Goal: Task Accomplishment & Management: Use online tool/utility

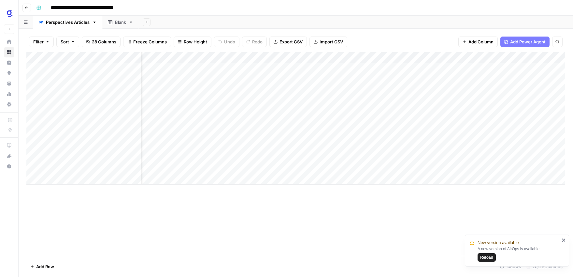
scroll to position [0, 486]
click at [515, 42] on span "Add Power Agent" at bounding box center [529, 41] width 36 height 7
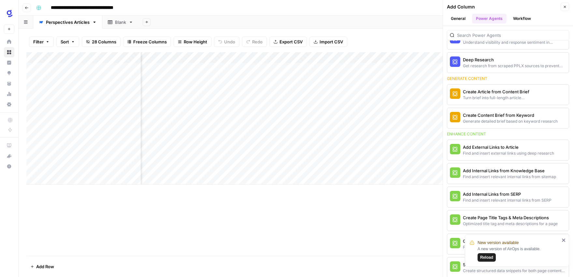
scroll to position [71, 0]
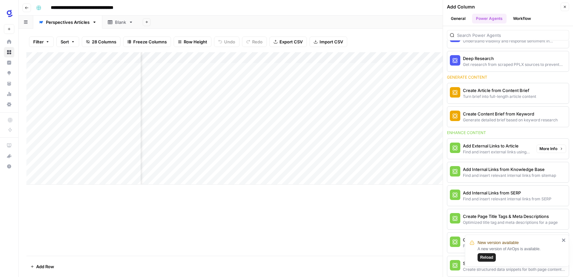
click at [497, 149] on div "Find and insert external links using deep research" at bounding box center [497, 152] width 68 height 6
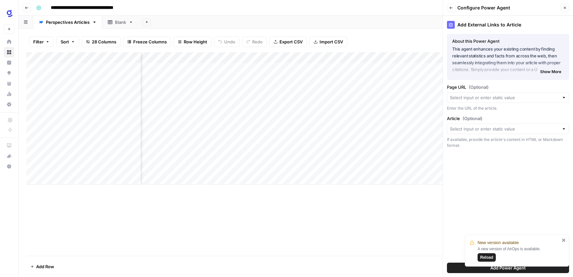
click at [566, 98] on div at bounding box center [564, 97] width 5 height 7
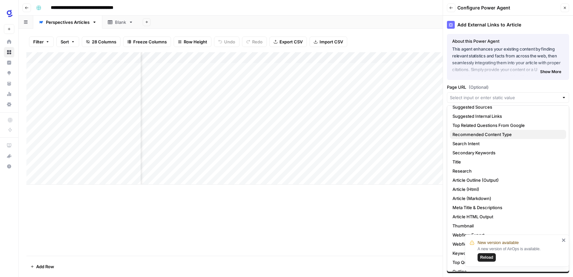
scroll to position [71, 0]
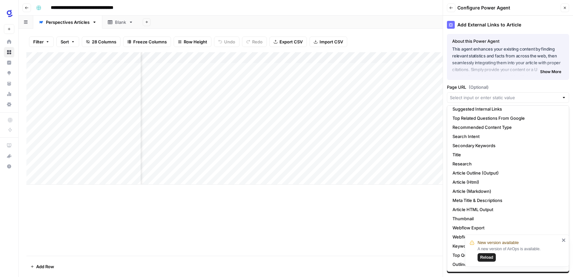
click at [485, 257] on span "Reload" at bounding box center [487, 257] width 13 height 6
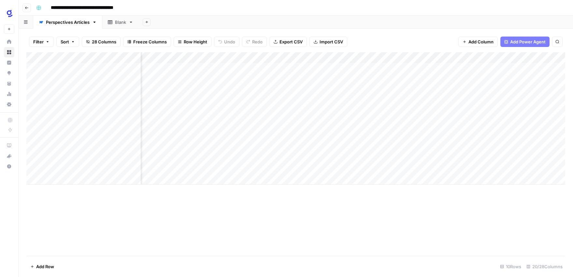
scroll to position [0, 780]
click at [533, 40] on span "Add Power Agent" at bounding box center [529, 41] width 36 height 7
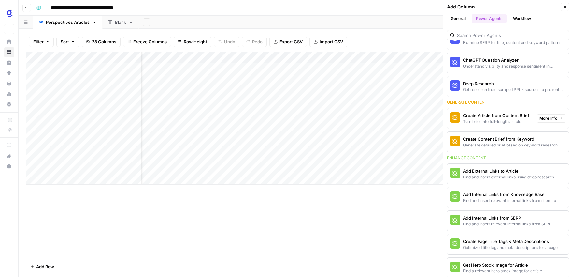
scroll to position [48, 0]
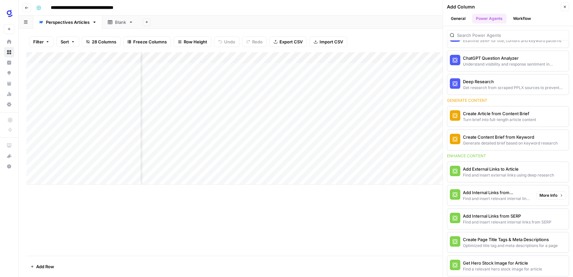
click at [505, 195] on div "Add Internal Links from Knowledge Base" at bounding box center [497, 192] width 68 height 7
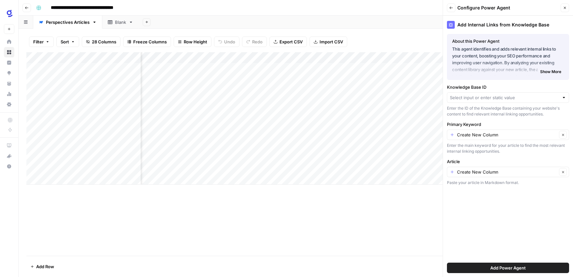
click at [566, 98] on div at bounding box center [564, 97] width 5 height 7
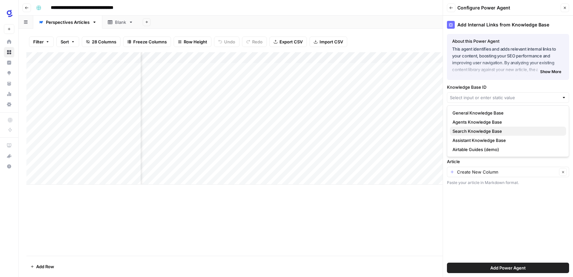
click at [499, 129] on span "Search Knowledge Base" at bounding box center [507, 131] width 109 height 7
type input "Search Knowledge Base"
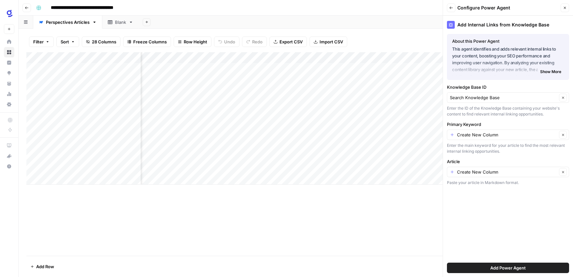
click at [506, 268] on span "Add Power Agent" at bounding box center [509, 267] width 36 height 7
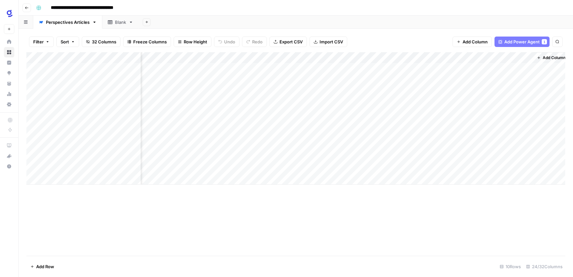
scroll to position [0, 1256]
drag, startPoint x: 448, startPoint y: 54, endPoint x: 164, endPoint y: 61, distance: 283.7
click at [164, 61] on div "Add Column" at bounding box center [295, 118] width 539 height 132
drag, startPoint x: 345, startPoint y: 55, endPoint x: 168, endPoint y: 64, distance: 176.9
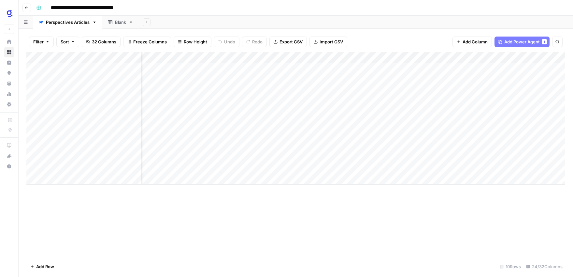
click at [168, 64] on div "Add Column" at bounding box center [295, 118] width 539 height 132
drag, startPoint x: 538, startPoint y: 54, endPoint x: 182, endPoint y: 58, distance: 355.7
click at [182, 58] on div "Add Column" at bounding box center [295, 118] width 539 height 132
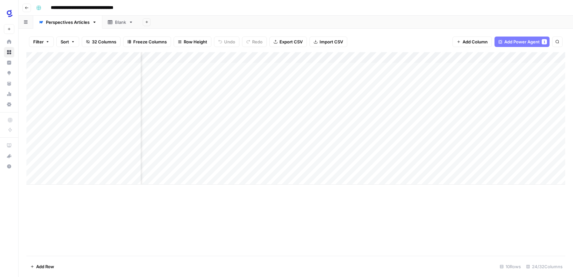
drag, startPoint x: 413, startPoint y: 55, endPoint x: 208, endPoint y: 58, distance: 205.7
click at [208, 58] on div "Add Column" at bounding box center [295, 118] width 539 height 132
drag, startPoint x: 515, startPoint y: 55, endPoint x: 157, endPoint y: 58, distance: 358.0
click at [157, 58] on div "Add Column" at bounding box center [295, 118] width 539 height 132
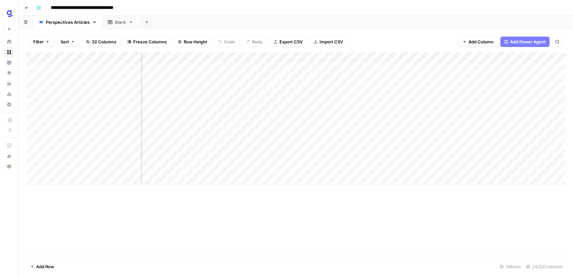
scroll to position [0, 1081]
drag, startPoint x: 331, startPoint y: 54, endPoint x: 160, endPoint y: 55, distance: 170.8
click at [160, 55] on div "Add Column" at bounding box center [295, 118] width 539 height 132
drag, startPoint x: 327, startPoint y: 55, endPoint x: 213, endPoint y: 57, distance: 114.1
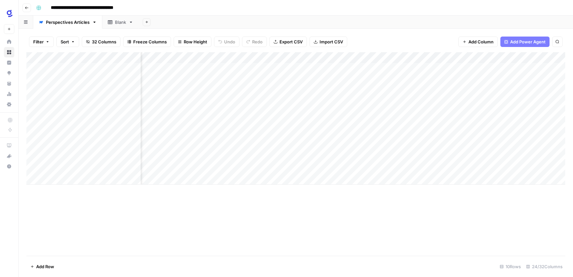
click at [213, 57] on div "Add Column" at bounding box center [295, 118] width 539 height 132
drag, startPoint x: 386, startPoint y: 56, endPoint x: 180, endPoint y: 58, distance: 206.0
click at [179, 58] on div "Add Column" at bounding box center [295, 118] width 539 height 132
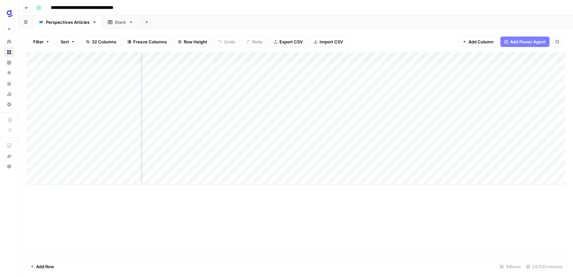
click at [528, 41] on span "Add Power Agent" at bounding box center [529, 41] width 36 height 7
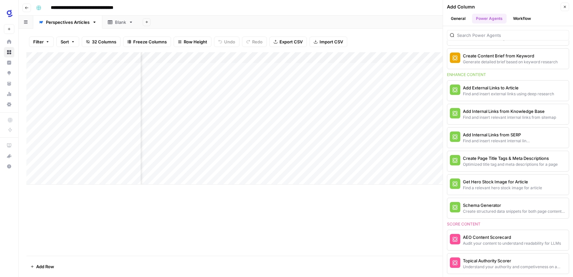
scroll to position [131, 0]
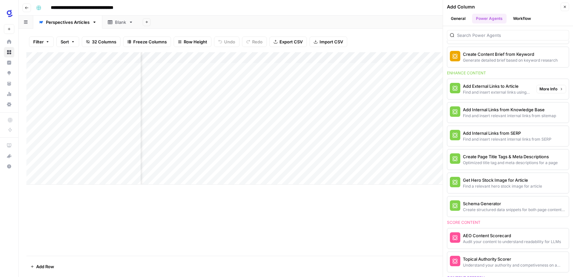
click at [494, 88] on div "Add External Links to Article" at bounding box center [497, 86] width 68 height 7
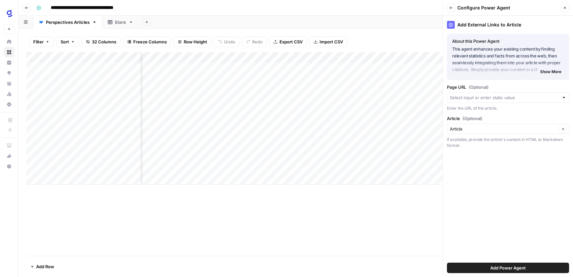
click at [500, 269] on span "Add Power Agent" at bounding box center [509, 267] width 36 height 7
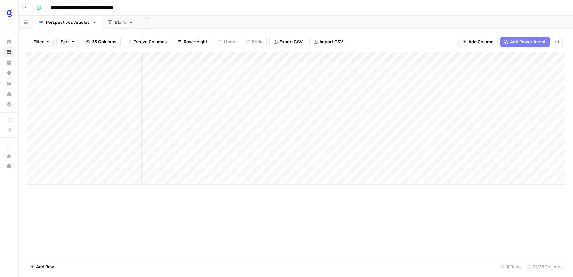
scroll to position [0, 1360]
drag, startPoint x: 497, startPoint y: 55, endPoint x: 176, endPoint y: 56, distance: 321.4
click at [176, 56] on div "Add Column" at bounding box center [295, 118] width 539 height 132
drag, startPoint x: 361, startPoint y: 54, endPoint x: 161, endPoint y: 62, distance: 199.7
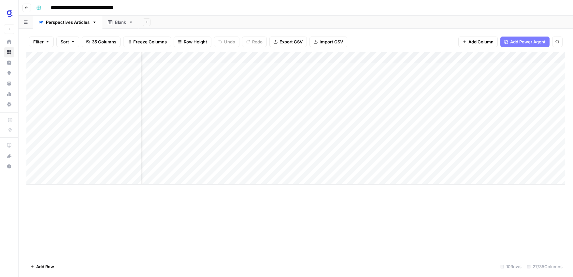
click at [161, 62] on div "Add Column" at bounding box center [295, 118] width 539 height 132
drag, startPoint x: 484, startPoint y: 55, endPoint x: 212, endPoint y: 64, distance: 272.7
click at [212, 64] on div "Add Column" at bounding box center [295, 118] width 539 height 132
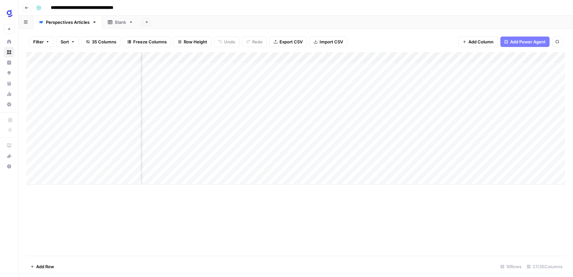
drag, startPoint x: 350, startPoint y: 55, endPoint x: 191, endPoint y: 60, distance: 158.5
click at [191, 60] on div "Add Column" at bounding box center [295, 118] width 539 height 132
drag, startPoint x: 508, startPoint y: 55, endPoint x: 149, endPoint y: 58, distance: 358.3
click at [149, 58] on div "Add Column" at bounding box center [295, 118] width 539 height 132
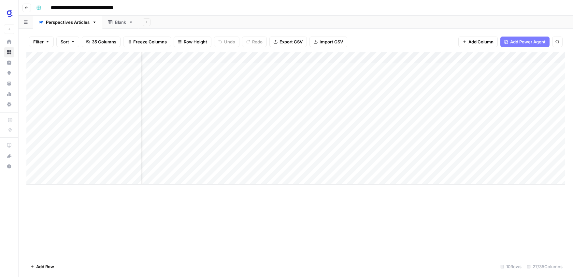
scroll to position [0, 1314]
drag, startPoint x: 303, startPoint y: 54, endPoint x: 141, endPoint y: 57, distance: 162.1
click at [141, 57] on div "Add Column" at bounding box center [295, 118] width 539 height 132
drag, startPoint x: 477, startPoint y: 55, endPoint x: 231, endPoint y: 59, distance: 245.8
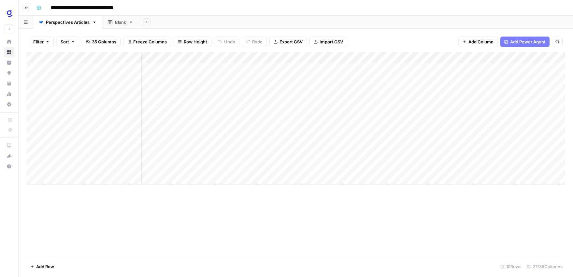
click at [231, 59] on div "Add Column" at bounding box center [295, 118] width 539 height 132
drag, startPoint x: 524, startPoint y: 55, endPoint x: 347, endPoint y: 58, distance: 177.0
click at [347, 58] on div "Add Column" at bounding box center [295, 118] width 539 height 132
click at [324, 56] on div "Add Column" at bounding box center [295, 118] width 539 height 132
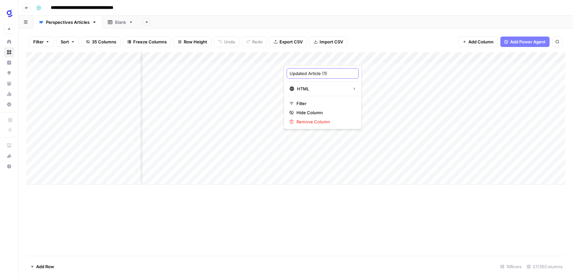
drag, startPoint x: 325, startPoint y: 74, endPoint x: 329, endPoint y: 80, distance: 7.2
click at [324, 74] on input "Updated Article (1)" at bounding box center [323, 73] width 66 height 7
type input "Updated Article (External)"
click at [344, 204] on div "Add Column" at bounding box center [295, 153] width 539 height 203
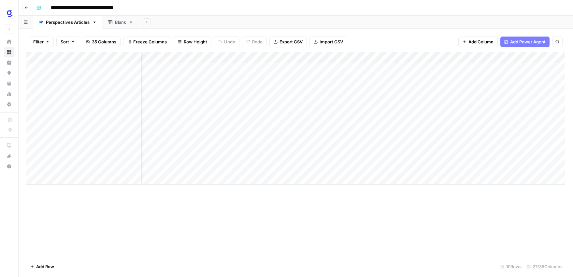
click at [322, 58] on div "Add Column" at bounding box center [295, 118] width 539 height 132
click at [325, 72] on input "Updated Article (1)" at bounding box center [323, 73] width 66 height 7
type input "Updated Article (External Links Added)"
click at [308, 58] on div "Add Column" at bounding box center [295, 118] width 539 height 132
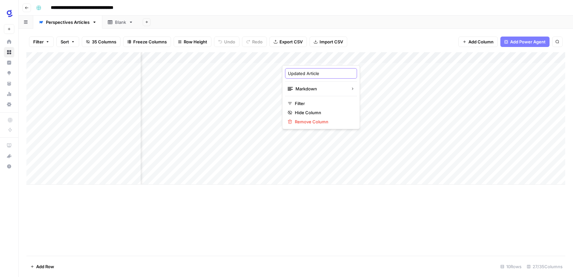
click at [320, 74] on input "Updated Article" at bounding box center [321, 73] width 66 height 7
type input "Updated Article (Internal Links Added)"
click at [335, 55] on div "Add Column" at bounding box center [295, 118] width 539 height 132
click at [347, 223] on div "Add Column" at bounding box center [295, 153] width 539 height 203
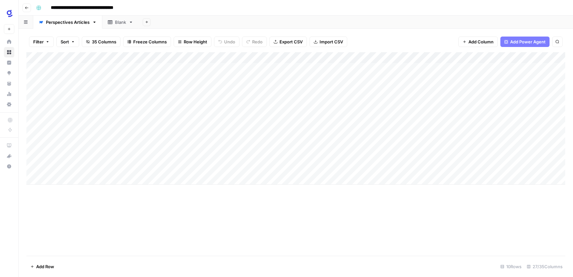
scroll to position [0, 0]
click at [106, 101] on div "Add Column" at bounding box center [295, 118] width 539 height 132
type textarea "**********"
click at [196, 233] on div "Add Column" at bounding box center [295, 153] width 539 height 203
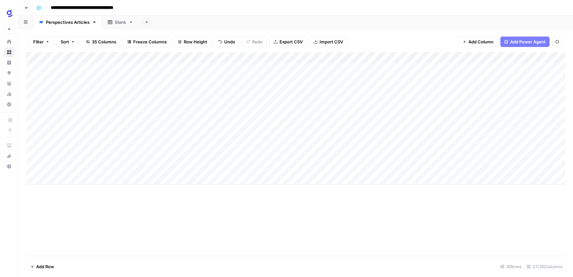
click at [171, 102] on div "Add Column" at bounding box center [295, 118] width 539 height 132
click at [193, 101] on div "Add Column" at bounding box center [295, 118] width 539 height 132
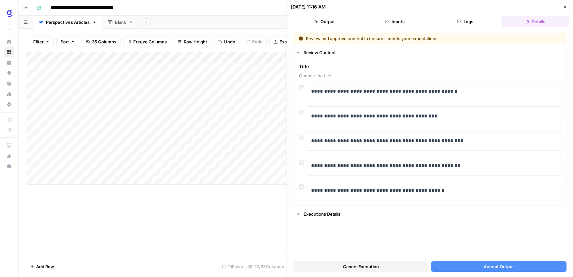
click at [471, 266] on button "Accept Output" at bounding box center [499, 266] width 135 height 10
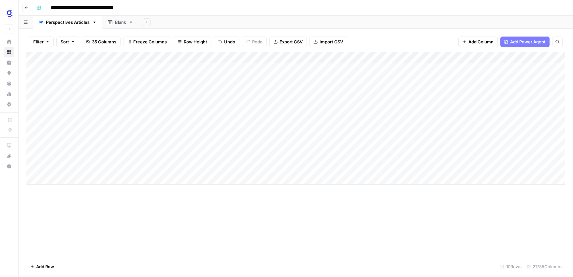
click at [354, 101] on div "Add Column" at bounding box center [295, 118] width 539 height 132
click at [391, 101] on div "Add Column" at bounding box center [295, 118] width 539 height 132
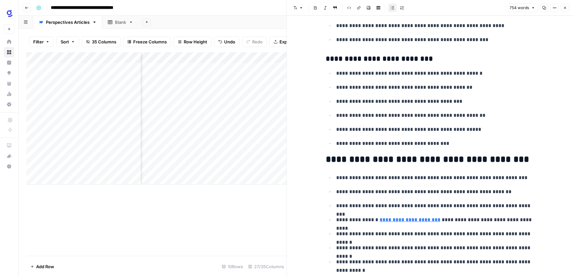
scroll to position [1291, 0]
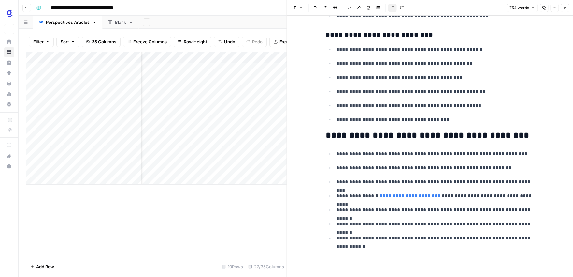
click at [415, 198] on link "**********" at bounding box center [410, 195] width 61 height 5
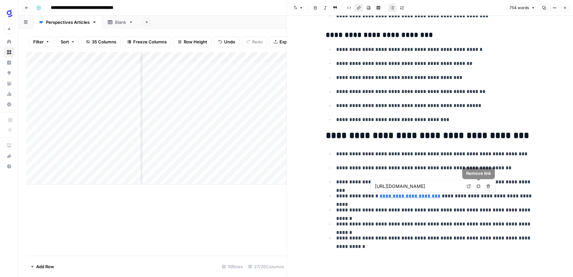
click at [471, 186] on link "Open in a new tab" at bounding box center [469, 186] width 8 height 8
click at [563, 7] on icon "button" at bounding box center [565, 8] width 4 height 4
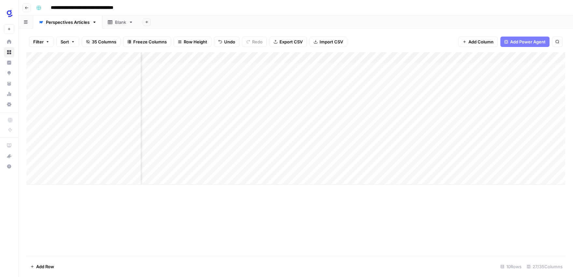
click at [427, 102] on div "Add Column" at bounding box center [295, 118] width 539 height 132
click at [378, 236] on div "Add Column" at bounding box center [295, 153] width 539 height 203
click at [441, 101] on div "Add Column" at bounding box center [295, 118] width 539 height 132
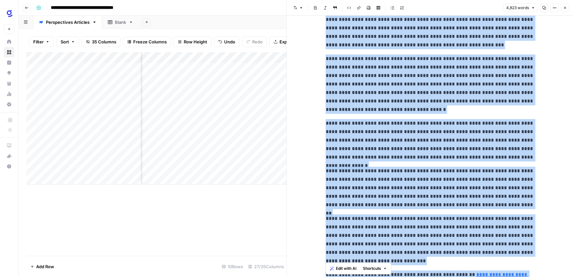
scroll to position [5200, 0]
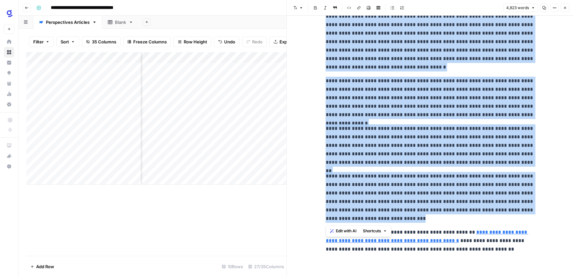
drag, startPoint x: 325, startPoint y: 141, endPoint x: 391, endPoint y: 219, distance: 102.7
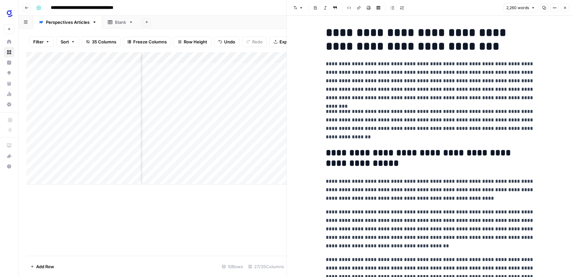
scroll to position [0, 0]
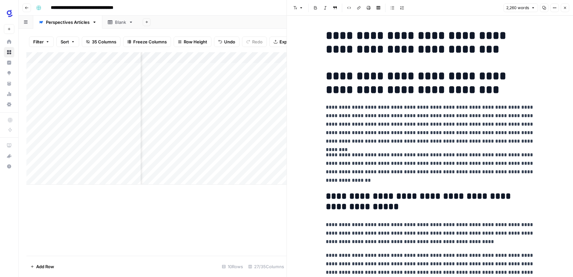
click at [566, 7] on icon "button" at bounding box center [565, 8] width 4 height 4
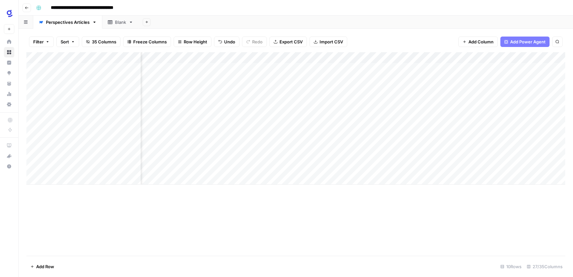
click at [543, 57] on div "Add Column" at bounding box center [295, 118] width 539 height 132
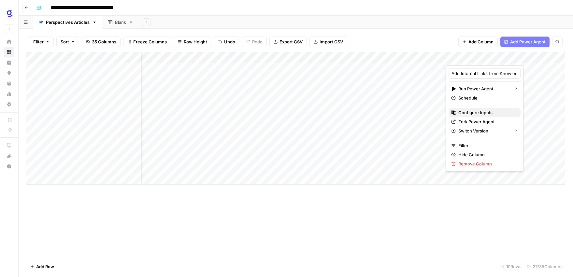
click at [484, 110] on span "Configure Inputs" at bounding box center [487, 112] width 57 height 7
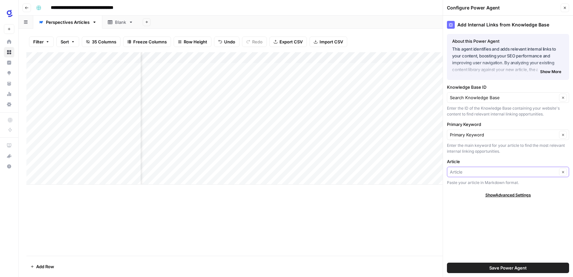
click at [497, 173] on input "Article" at bounding box center [503, 172] width 107 height 7
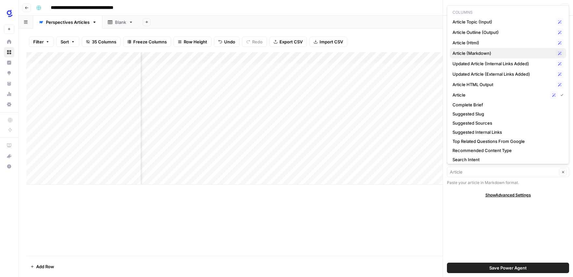
click at [495, 54] on span "Article (Markdown)" at bounding box center [503, 53] width 101 height 7
type input "Article (Markdown)"
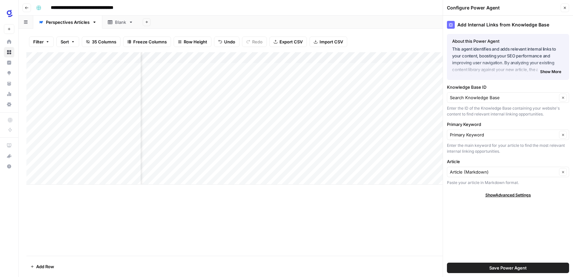
click at [495, 268] on span "Save Power Agent" at bounding box center [508, 267] width 37 height 7
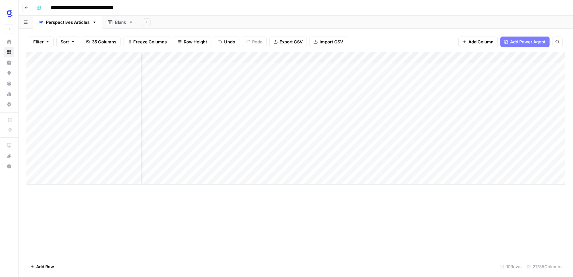
click at [501, 100] on div "Add Column" at bounding box center [295, 118] width 539 height 132
click at [337, 57] on div "Add Column" at bounding box center [295, 118] width 539 height 132
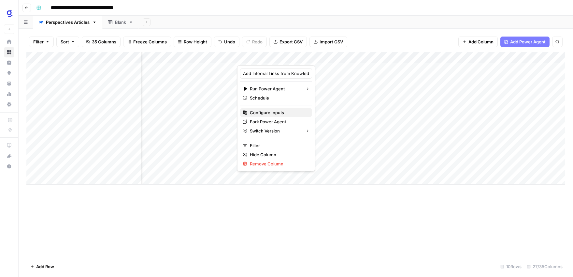
click at [271, 114] on span "Configure Inputs" at bounding box center [278, 112] width 57 height 7
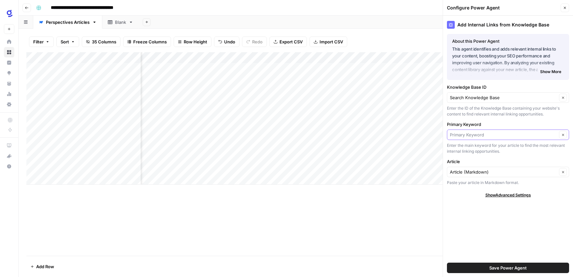
click at [545, 134] on input "Primary Keyword" at bounding box center [503, 134] width 107 height 7
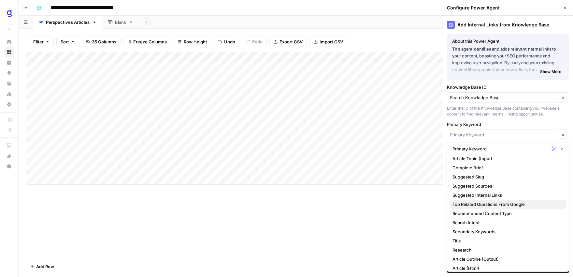
scroll to position [29, 0]
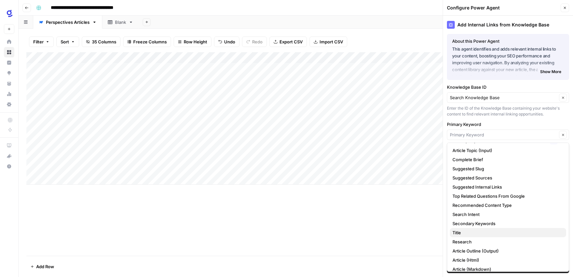
click at [472, 231] on span "Title" at bounding box center [507, 232] width 109 height 7
type input "Title"
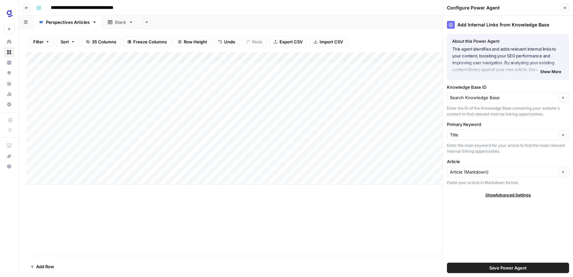
click at [503, 266] on span "Save Power Agent" at bounding box center [508, 267] width 37 height 7
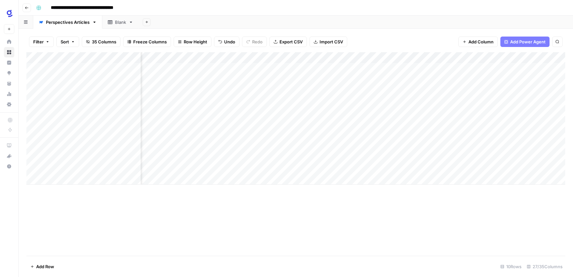
scroll to position [0, 410]
click at [329, 101] on div "Add Column" at bounding box center [295, 118] width 539 height 132
click at [518, 59] on div "Add Column" at bounding box center [295, 118] width 539 height 132
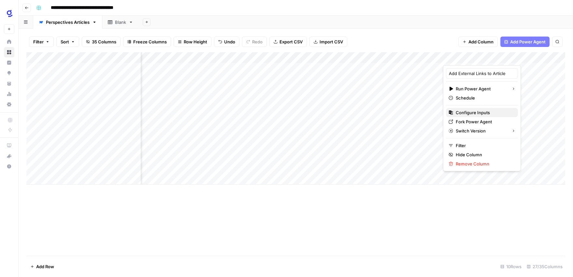
click at [484, 113] on span "Configure Inputs" at bounding box center [484, 112] width 57 height 7
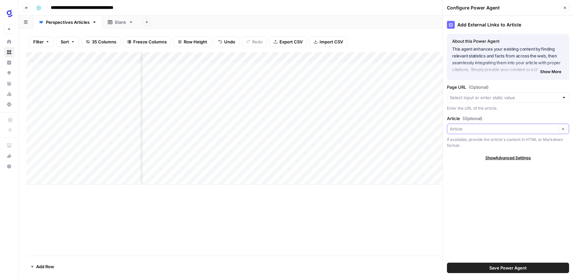
click at [550, 128] on input "Article (Optional)" at bounding box center [503, 129] width 107 height 7
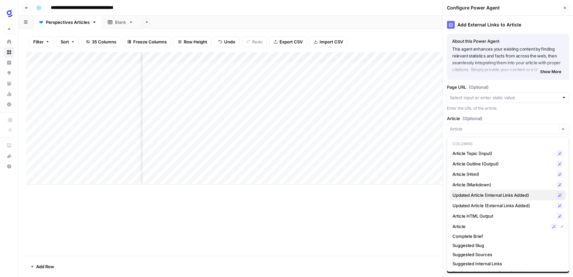
click at [517, 196] on span "Updated Article (Internal Links Added)" at bounding box center [503, 195] width 101 height 7
type input "Updated Article (Internal Links Added)"
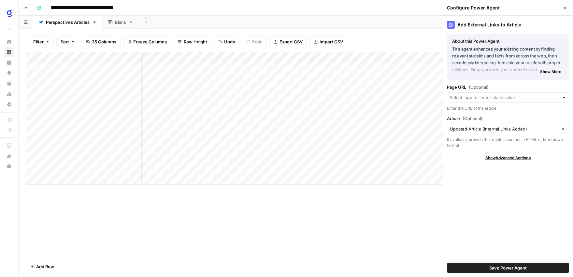
click at [499, 266] on span "Save Power Agent" at bounding box center [508, 267] width 37 height 7
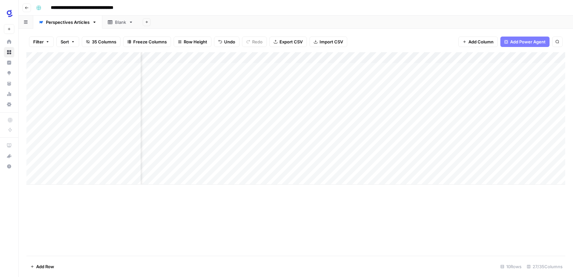
scroll to position [0, 854]
click at [386, 58] on div "Add Column" at bounding box center [295, 118] width 539 height 132
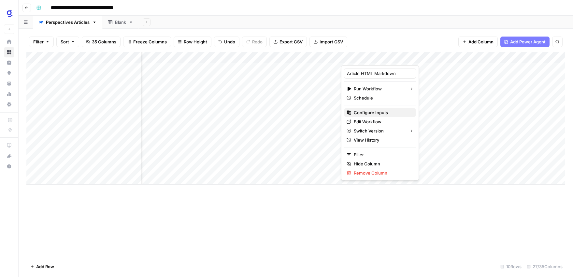
click at [374, 110] on span "Configure Inputs" at bounding box center [382, 112] width 57 height 7
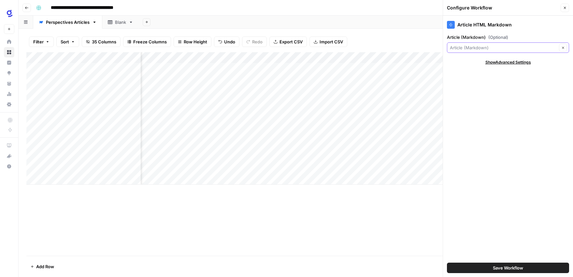
click at [536, 46] on input "Article (Markdown) (Optional)" at bounding box center [503, 47] width 107 height 7
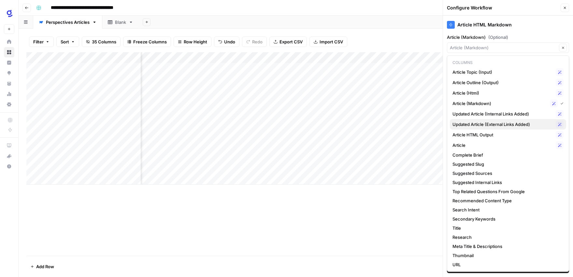
click at [519, 124] on span "Updated Article (External Links Added)" at bounding box center [503, 124] width 101 height 7
type input "Updated Article (External Links Added)"
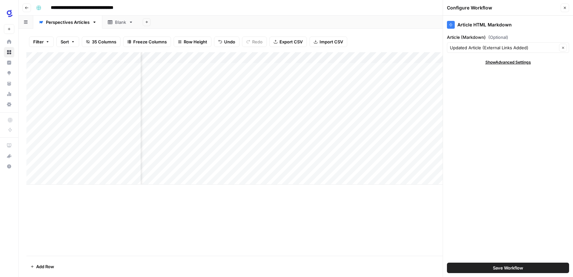
click at [496, 268] on span "Save Workflow" at bounding box center [508, 267] width 30 height 7
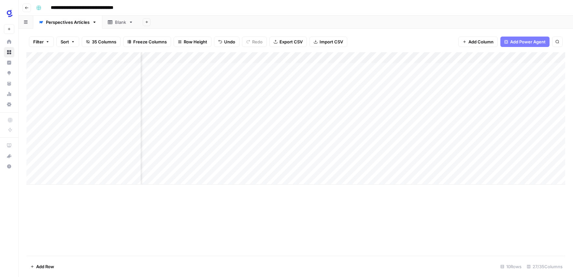
scroll to position [0, 1024]
click at [476, 57] on div "Add Column" at bounding box center [295, 118] width 539 height 132
click at [463, 99] on span "Edit" at bounding box center [471, 98] width 57 height 7
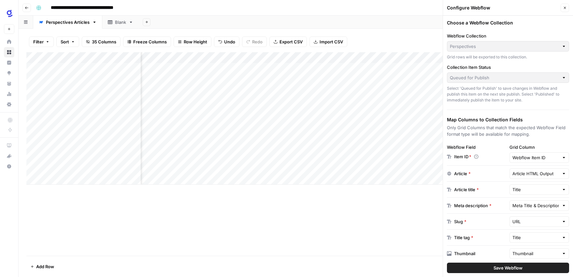
scroll to position [4, 0]
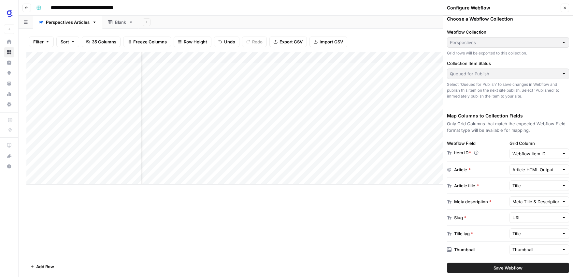
click at [564, 7] on icon "button" at bounding box center [565, 8] width 2 height 2
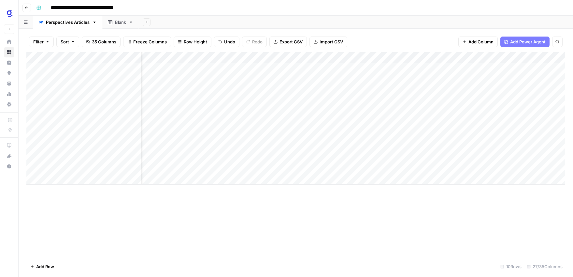
click at [308, 57] on div "Add Column" at bounding box center [295, 118] width 539 height 132
click at [340, 206] on div "Add Column" at bounding box center [295, 153] width 539 height 203
click at [425, 102] on div "Add Column" at bounding box center [295, 118] width 539 height 132
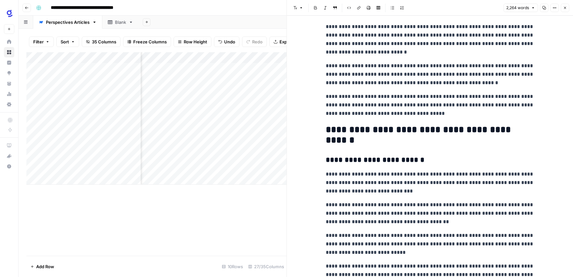
scroll to position [1222, 0]
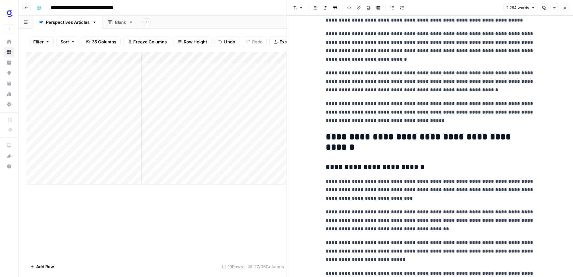
click at [564, 6] on icon "button" at bounding box center [565, 8] width 4 height 4
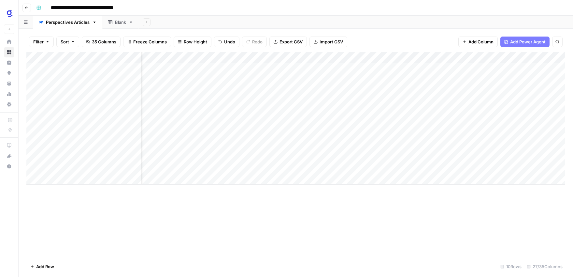
scroll to position [0, 566]
click at [332, 101] on div "Add Column" at bounding box center [295, 118] width 539 height 132
click at [429, 58] on div "Add Column" at bounding box center [295, 118] width 539 height 132
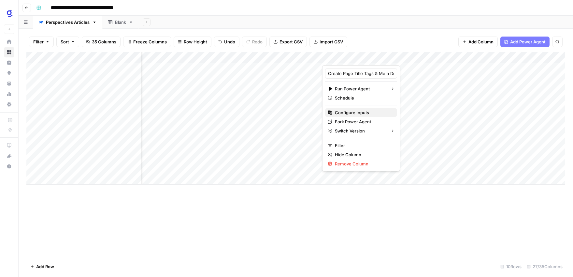
click at [369, 109] on span "Configure Inputs" at bounding box center [363, 112] width 57 height 7
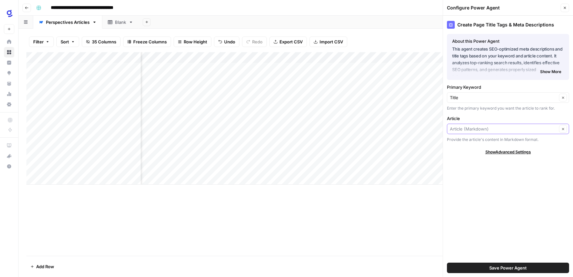
click at [539, 129] on input "Article" at bounding box center [503, 129] width 107 height 7
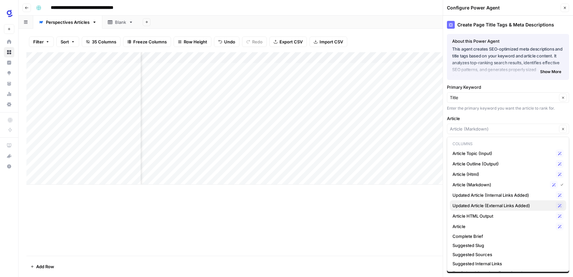
click at [491, 206] on span "Updated Article (External Links Added)" at bounding box center [503, 205] width 101 height 7
type input "Updated Article (External Links Added)"
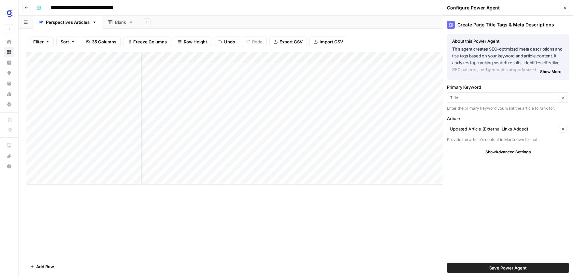
click at [503, 266] on span "Save Power Agent" at bounding box center [508, 267] width 37 height 7
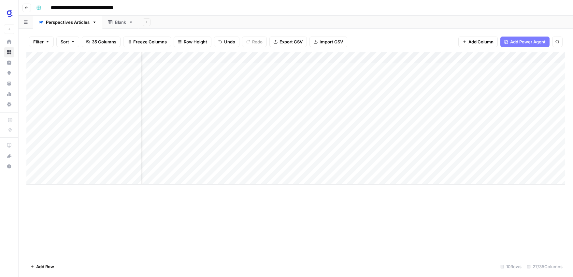
click at [311, 201] on div "Add Column" at bounding box center [295, 153] width 539 height 203
click at [316, 101] on div "Add Column" at bounding box center [295, 118] width 539 height 132
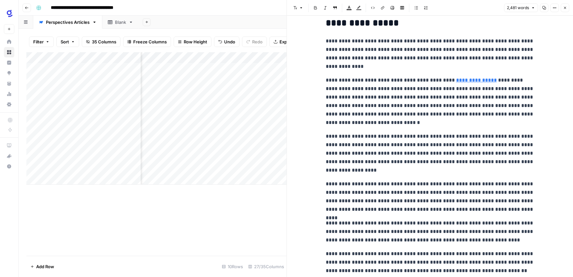
scroll to position [599, 0]
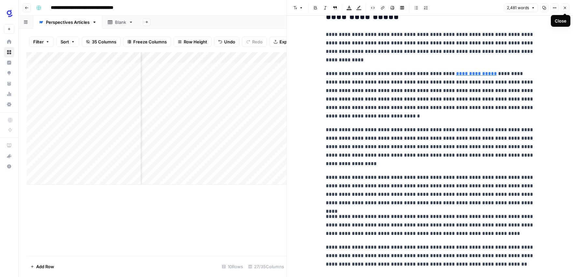
click at [565, 9] on icon "button" at bounding box center [565, 8] width 4 height 4
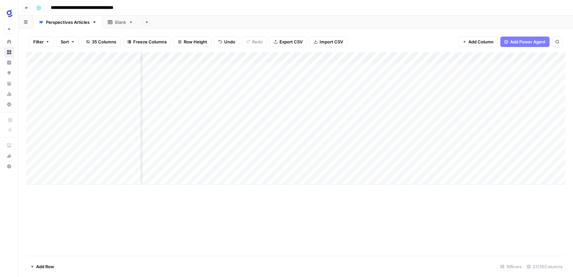
click at [383, 101] on div "Add Column" at bounding box center [295, 118] width 539 height 132
click at [429, 91] on div "Add Column" at bounding box center [295, 118] width 539 height 132
drag, startPoint x: 441, startPoint y: 95, endPoint x: 438, endPoint y: 102, distance: 7.9
click at [438, 102] on div "Add Column" at bounding box center [295, 118] width 539 height 132
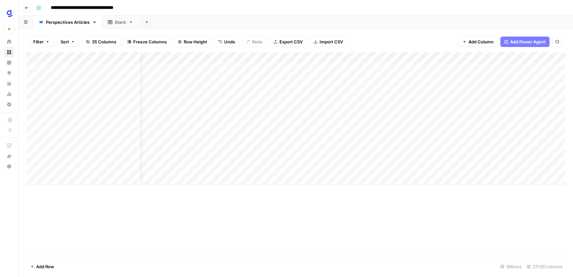
scroll to position [0, 0]
click at [236, 102] on div "Add Column" at bounding box center [295, 118] width 539 height 132
click at [236, 102] on textarea "**********" at bounding box center [264, 105] width 130 height 16
click at [268, 102] on textarea "**********" at bounding box center [264, 105] width 130 height 16
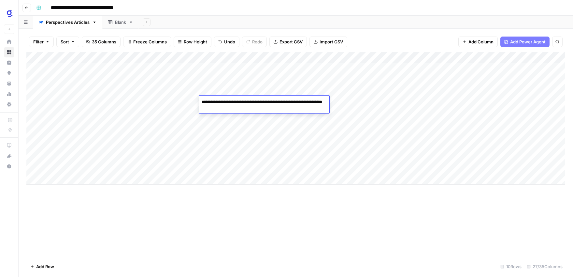
type textarea "**********"
click at [246, 103] on textarea "**********" at bounding box center [264, 105] width 130 height 16
click at [286, 196] on div "Add Column" at bounding box center [295, 153] width 539 height 203
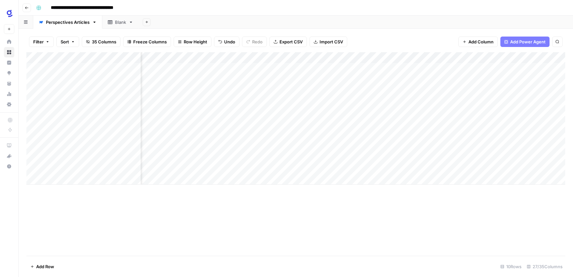
scroll to position [0, 947]
click at [464, 101] on div "Add Column" at bounding box center [295, 118] width 539 height 132
click at [464, 102] on div "Add Column" at bounding box center [295, 118] width 539 height 132
type textarea "**********"
click at [464, 200] on div "Add Column" at bounding box center [295, 153] width 539 height 203
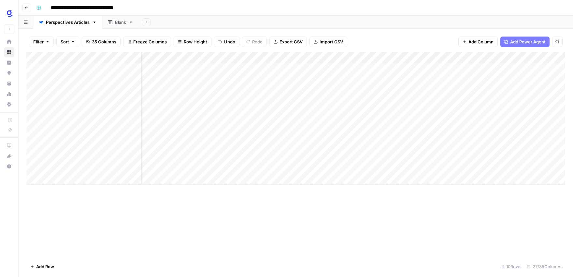
scroll to position [0, 625]
click at [368, 103] on div "Add Column" at bounding box center [295, 118] width 539 height 132
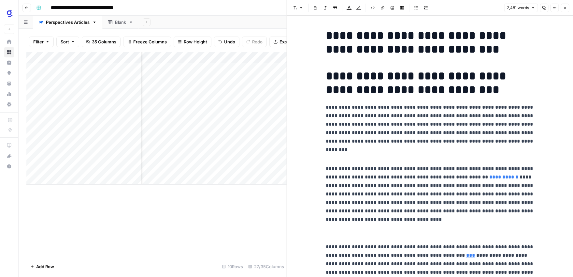
click at [555, 8] on icon "button" at bounding box center [555, 8] width 4 height 4
click at [458, 38] on h1 "**********" at bounding box center [430, 42] width 209 height 27
click at [528, 7] on span "2,481 words" at bounding box center [518, 8] width 22 height 6
click at [528, 104] on p "**********" at bounding box center [430, 124] width 209 height 42
click at [564, 10] on button "Close" at bounding box center [565, 8] width 8 height 8
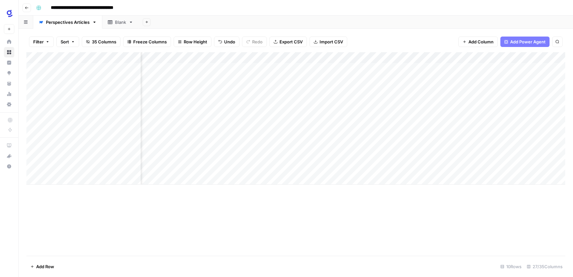
scroll to position [0, 932]
click at [292, 101] on div "Add Column" at bounding box center [295, 118] width 539 height 132
click at [377, 101] on div "Add Column" at bounding box center [295, 118] width 539 height 132
click at [380, 100] on div "Add Column" at bounding box center [295, 118] width 539 height 132
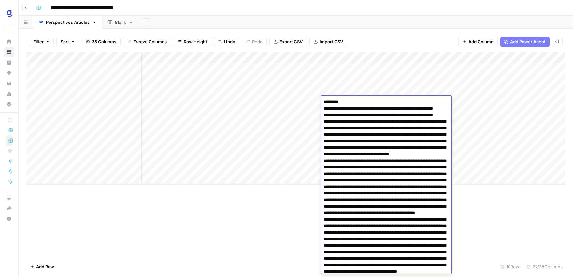
scroll to position [2378, 0]
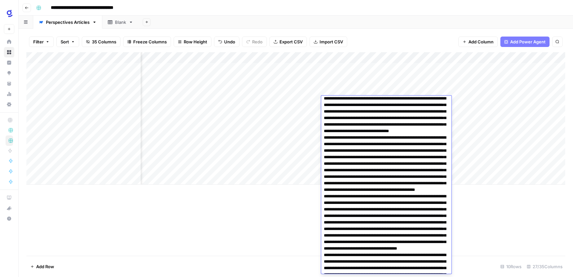
scroll to position [25, 0]
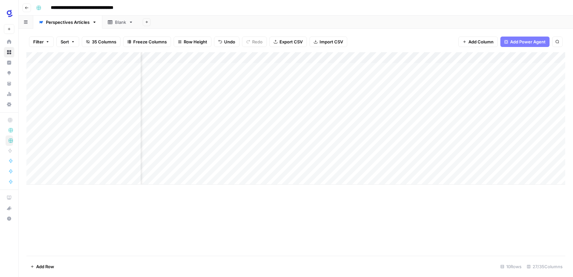
click at [508, 232] on div "Add Column" at bounding box center [295, 153] width 539 height 203
click at [425, 101] on div "Add Column" at bounding box center [295, 118] width 539 height 132
click at [288, 101] on div "Add Column" at bounding box center [295, 118] width 539 height 132
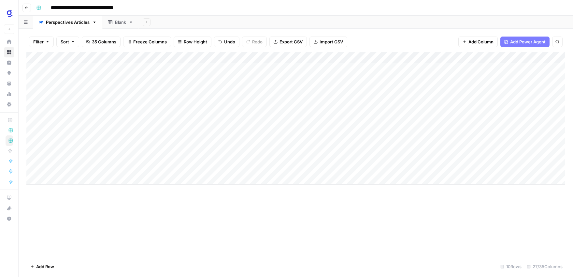
click at [288, 101] on div "Add Column" at bounding box center [295, 118] width 539 height 132
click at [288, 101] on textarea "**********" at bounding box center [322, 101] width 128 height 9
click at [75, 111] on div "Add Column" at bounding box center [295, 118] width 539 height 132
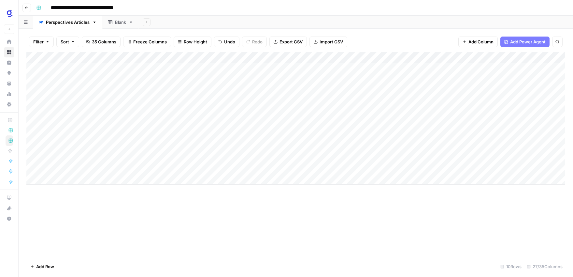
click at [75, 111] on div "Add Column" at bounding box center [295, 118] width 539 height 132
type textarea "**********"
click at [186, 234] on div "Add Column" at bounding box center [295, 153] width 539 height 203
click at [169, 112] on div "Add Column" at bounding box center [295, 118] width 539 height 132
click at [191, 112] on div "Add Column" at bounding box center [295, 118] width 539 height 132
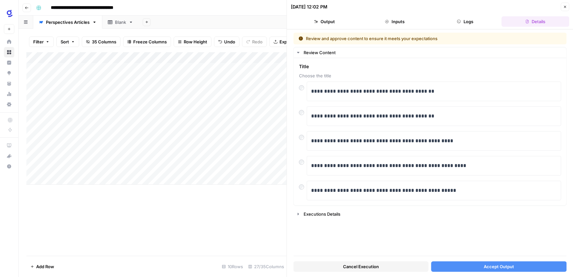
click at [466, 267] on button "Accept Output" at bounding box center [499, 266] width 135 height 10
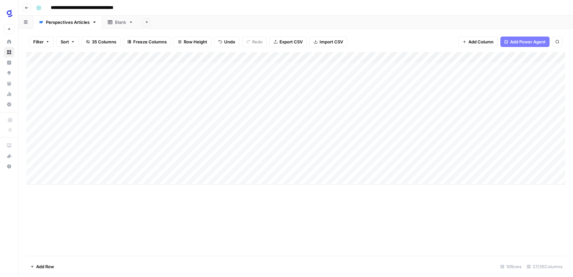
click at [354, 113] on div "Add Column" at bounding box center [295, 118] width 539 height 132
click at [280, 113] on div "Add Column" at bounding box center [295, 118] width 539 height 132
click at [281, 112] on textarea "**********" at bounding box center [313, 113] width 110 height 9
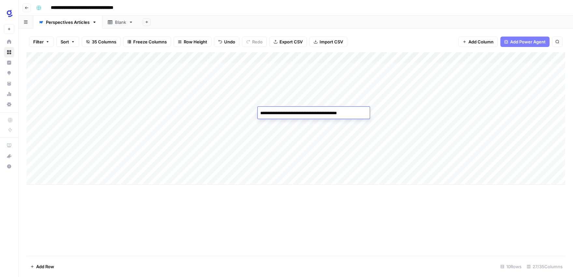
click at [281, 112] on textarea "**********" at bounding box center [313, 113] width 110 height 9
click at [413, 111] on div "Add Column" at bounding box center [295, 118] width 539 height 132
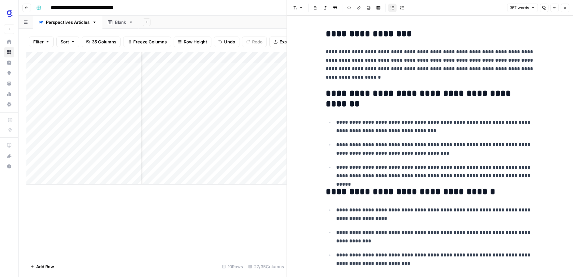
click at [565, 7] on icon "button" at bounding box center [565, 8] width 4 height 4
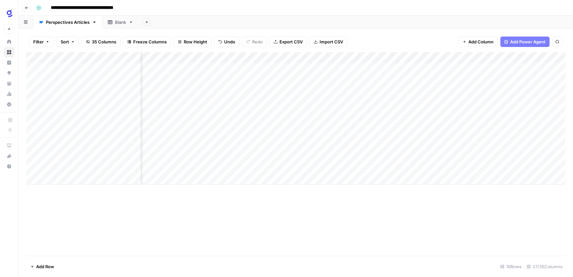
click at [448, 111] on div "Add Column" at bounding box center [295, 118] width 539 height 132
click at [237, 113] on div "Add Column" at bounding box center [295, 118] width 539 height 132
click at [237, 113] on textarea "**********" at bounding box center [254, 113] width 111 height 9
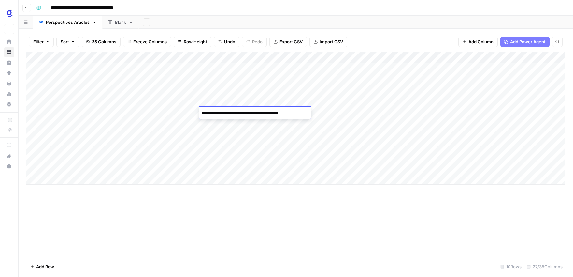
click at [237, 113] on textarea "**********" at bounding box center [254, 113] width 111 height 9
click at [299, 218] on div "Add Column" at bounding box center [295, 153] width 539 height 203
click at [448, 113] on div "Add Column" at bounding box center [295, 118] width 539 height 132
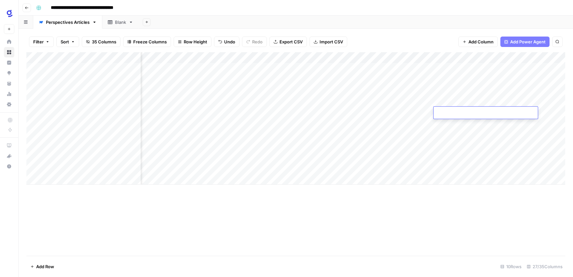
type textarea "**********"
click at [348, 112] on div "Add Column" at bounding box center [295, 118] width 539 height 132
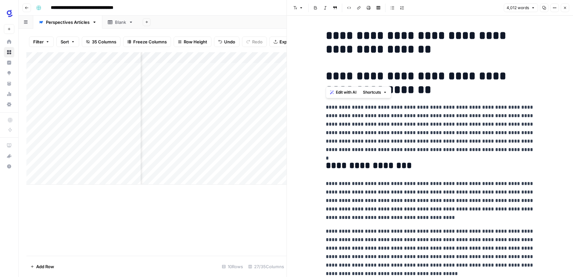
drag, startPoint x: 382, startPoint y: 67, endPoint x: 351, endPoint y: 49, distance: 36.0
click at [397, 45] on h1 "**********" at bounding box center [430, 42] width 209 height 27
drag, startPoint x: 441, startPoint y: 53, endPoint x: 326, endPoint y: 36, distance: 116.5
click at [326, 36] on h1 "**********" at bounding box center [430, 42] width 209 height 27
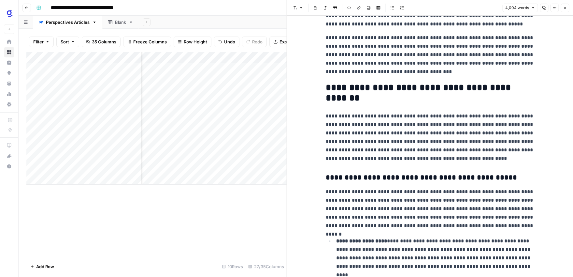
scroll to position [1600, 0]
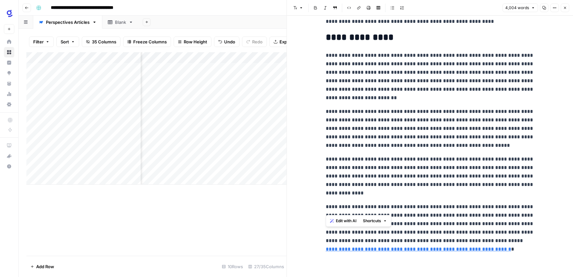
drag, startPoint x: 325, startPoint y: 102, endPoint x: 452, endPoint y: 205, distance: 163.4
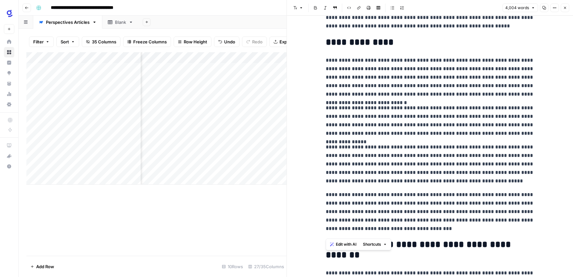
scroll to position [1445, 0]
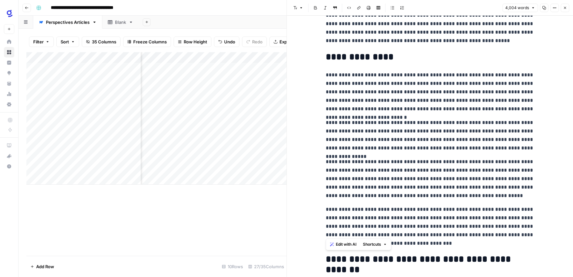
click at [444, 218] on p "**********" at bounding box center [430, 226] width 209 height 42
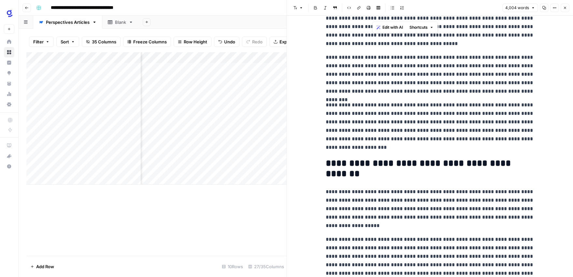
scroll to position [0, 0]
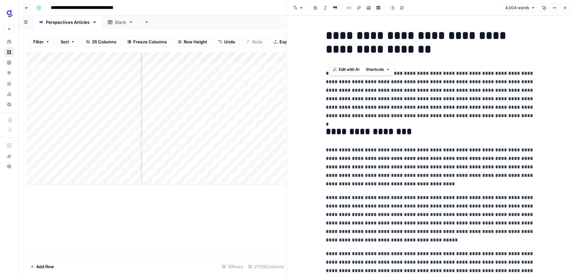
drag, startPoint x: 446, startPoint y: 245, endPoint x: 330, endPoint y: 78, distance: 203.1
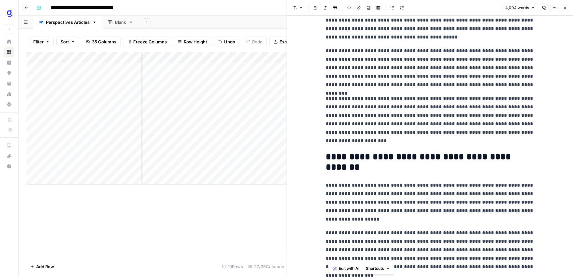
scroll to position [267, 0]
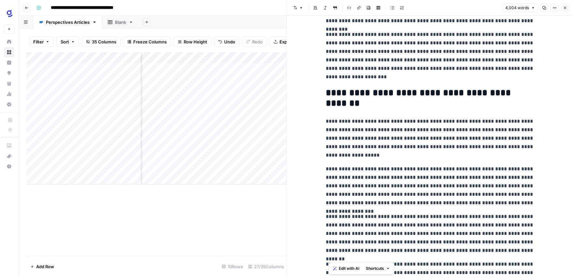
click at [410, 141] on p "**********" at bounding box center [430, 138] width 209 height 42
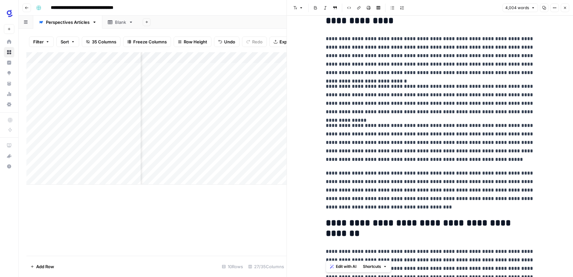
scroll to position [1496, 0]
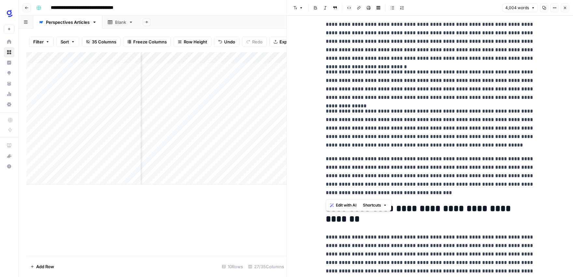
drag, startPoint x: 327, startPoint y: 94, endPoint x: 441, endPoint y: 194, distance: 151.6
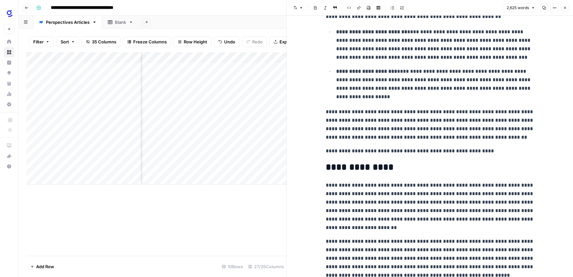
scroll to position [2685, 0]
drag, startPoint x: 475, startPoint y: 152, endPoint x: 326, endPoint y: 152, distance: 149.0
click at [326, 152] on p "**********" at bounding box center [430, 151] width 209 height 8
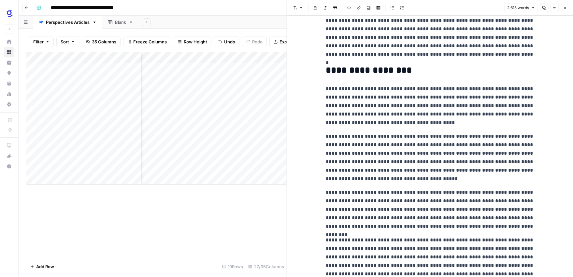
scroll to position [0, 0]
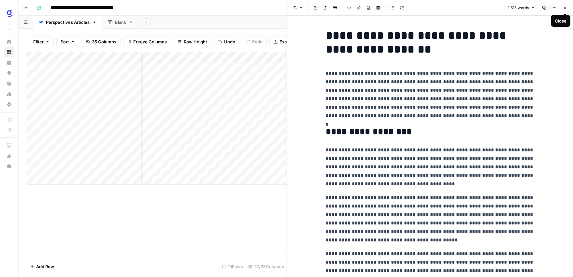
click at [566, 9] on icon "button" at bounding box center [565, 8] width 4 height 4
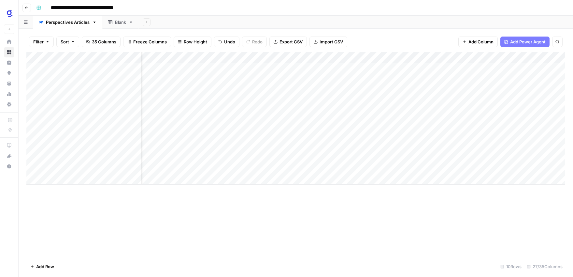
click at [410, 112] on div "Add Column" at bounding box center [295, 118] width 539 height 132
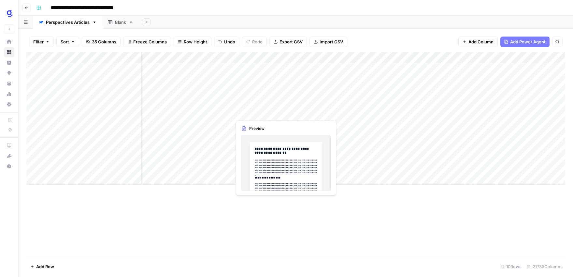
click at [286, 112] on div "Add Column" at bounding box center [295, 118] width 539 height 132
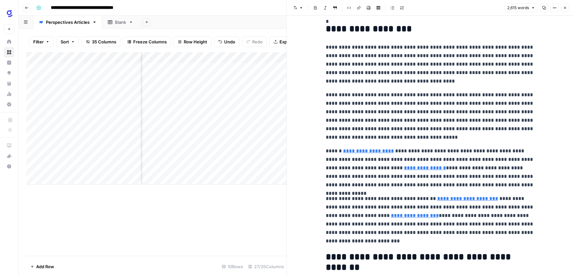
scroll to position [104, 0]
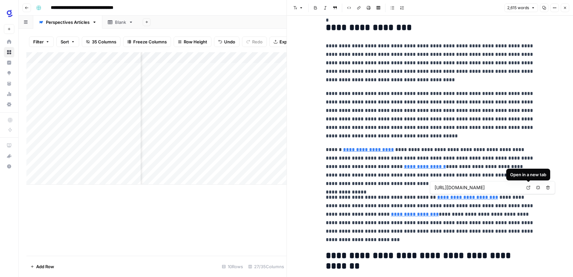
click at [527, 187] on icon at bounding box center [529, 187] width 4 height 4
click at [504, 187] on input "https://www.glean.com/integrations" at bounding box center [478, 187] width 87 height 7
drag, startPoint x: 513, startPoint y: 187, endPoint x: 486, endPoint y: 187, distance: 27.4
click at [486, 187] on input "https://www.glean.com/integrations" at bounding box center [478, 187] width 87 height 7
click at [456, 197] on link "**********" at bounding box center [468, 197] width 61 height 5
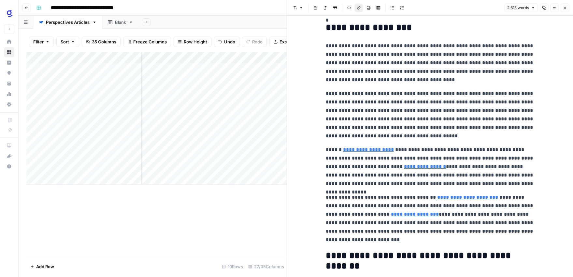
click at [483, 198] on link "**********" at bounding box center [468, 197] width 61 height 5
click at [493, 199] on p "**********" at bounding box center [430, 218] width 209 height 51
click at [484, 199] on link "**********" at bounding box center [468, 197] width 61 height 5
click at [499, 185] on input "https://www.glean.com/integrations" at bounding box center [478, 187] width 87 height 7
click at [512, 187] on input "https://www.glean.com/integrations" at bounding box center [478, 187] width 87 height 7
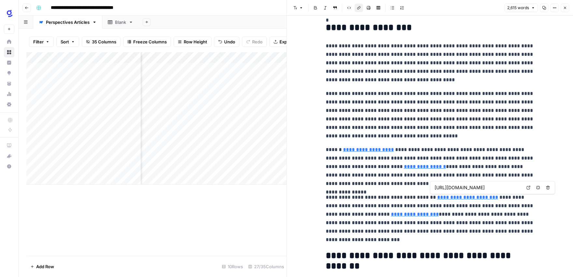
type input "https://www.glean.com/connectors"
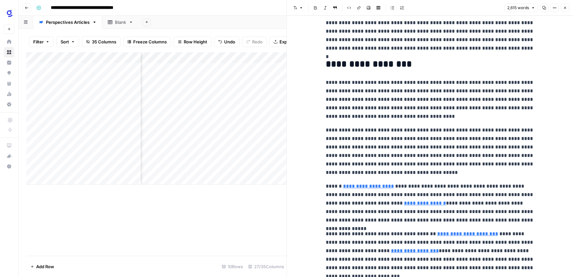
scroll to position [76, 0]
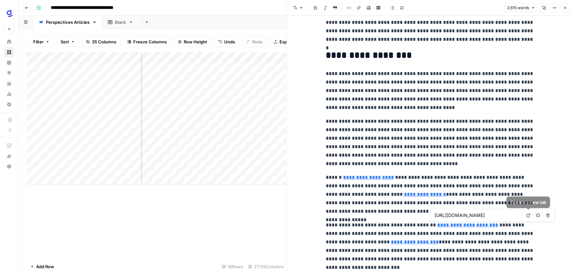
click at [528, 216] on icon at bounding box center [529, 215] width 4 height 4
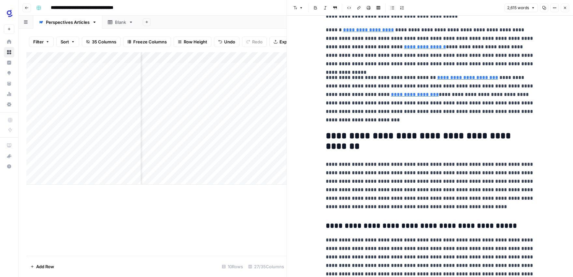
scroll to position [191, 0]
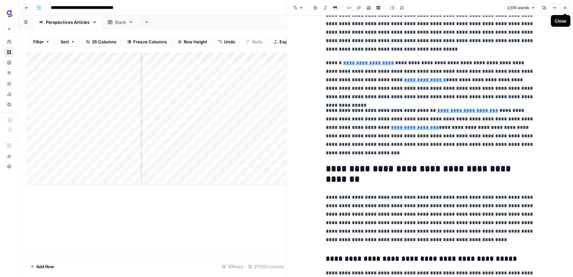
click at [566, 7] on icon "button" at bounding box center [565, 8] width 2 height 2
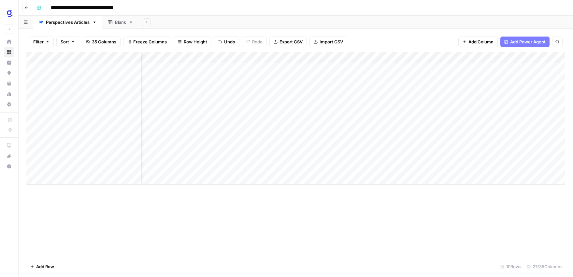
click at [334, 112] on div "Add Column" at bounding box center [295, 118] width 539 height 132
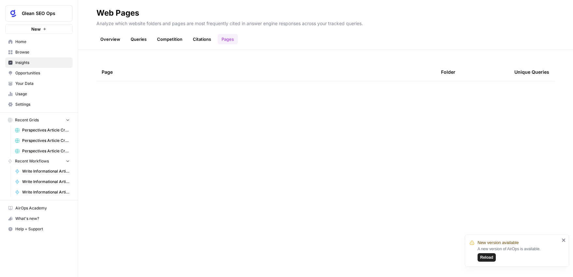
scroll to position [334, 0]
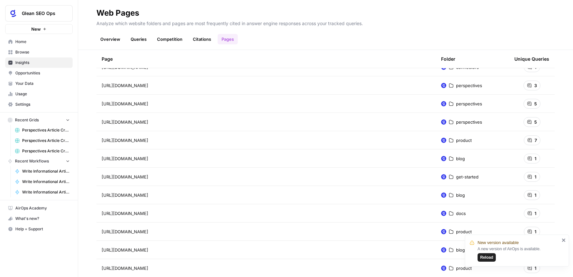
click at [29, 63] on span "Insights" at bounding box center [42, 63] width 54 height 6
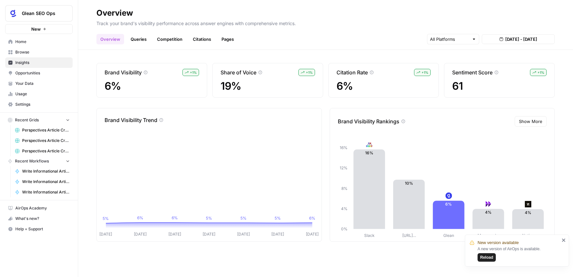
click at [227, 39] on link "Pages" at bounding box center [228, 39] width 20 height 10
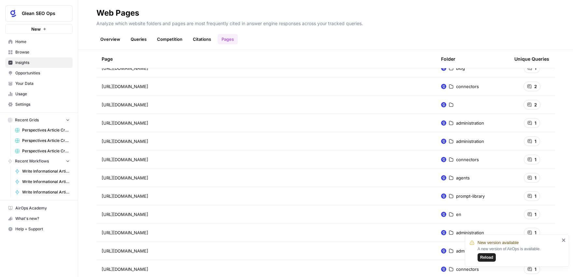
scroll to position [132, 0]
click at [491, 258] on span "Reload" at bounding box center [487, 257] width 13 height 6
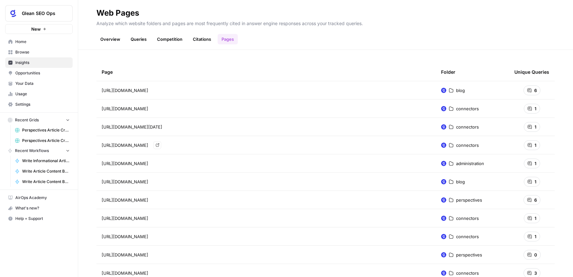
scroll to position [7, 0]
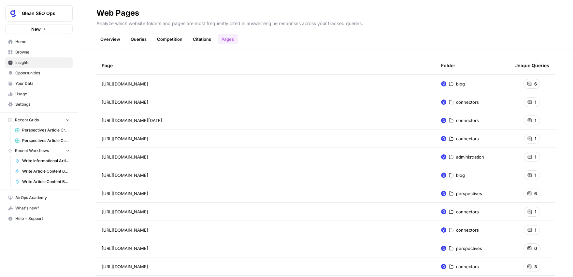
click at [534, 194] on div "6" at bounding box center [532, 193] width 17 height 10
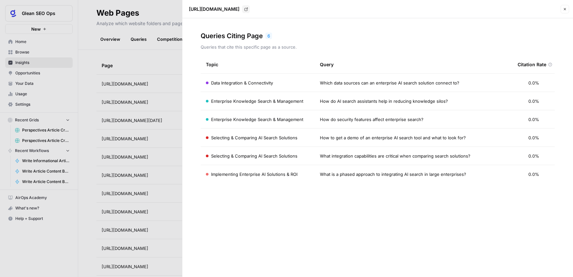
click at [566, 10] on icon "button" at bounding box center [565, 9] width 4 height 4
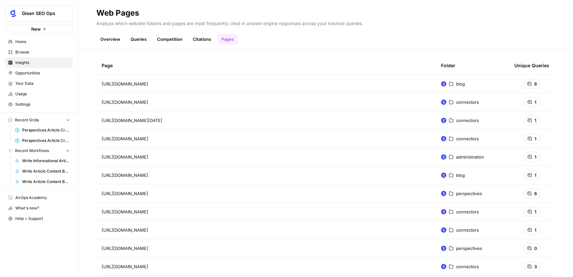
click at [199, 40] on link "Citations" at bounding box center [202, 39] width 26 height 10
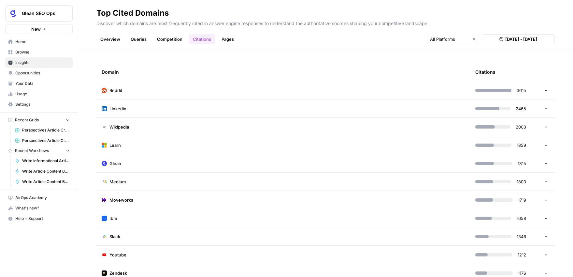
scroll to position [2, 0]
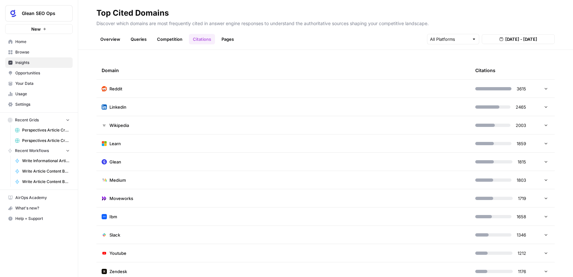
click at [547, 162] on icon at bounding box center [546, 161] width 5 height 5
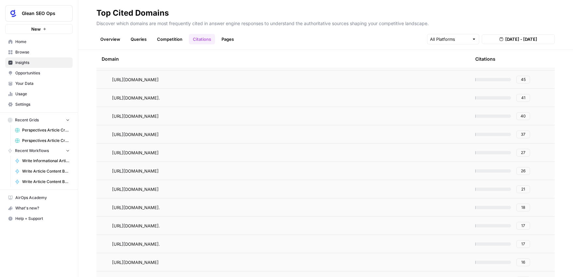
scroll to position [123, 0]
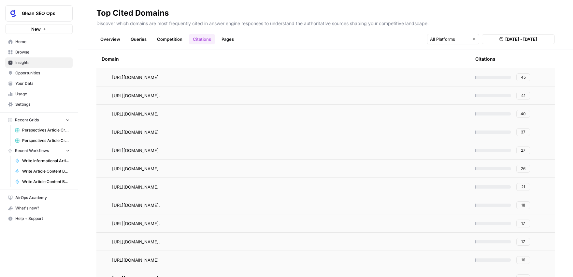
click at [525, 169] on span "26" at bounding box center [523, 169] width 5 height 6
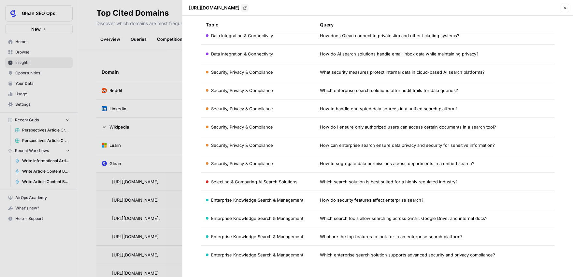
scroll to position [0, 0]
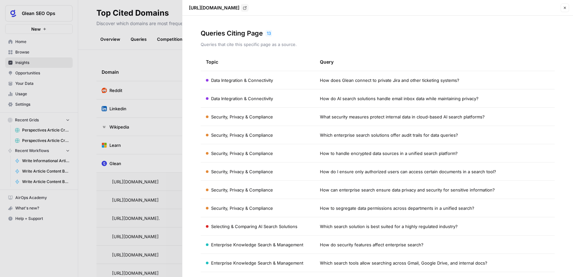
click at [568, 8] on button "Close" at bounding box center [565, 8] width 8 height 8
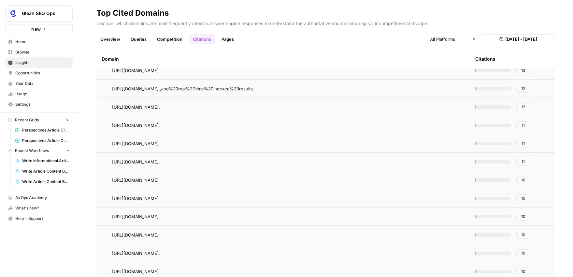
scroll to position [458, 0]
click at [32, 93] on span "Usage" at bounding box center [42, 94] width 54 height 6
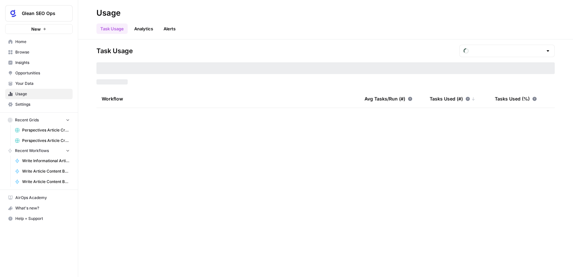
type input "August Tasks"
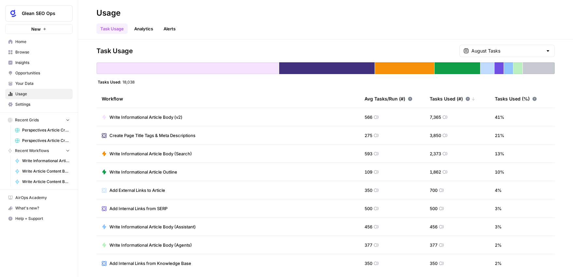
click at [34, 104] on span "Settings" at bounding box center [42, 104] width 54 height 6
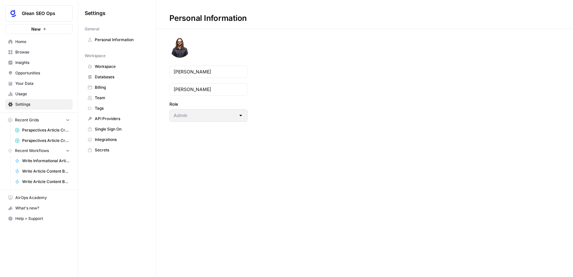
click at [107, 87] on span "Billing" at bounding box center [121, 87] width 52 height 6
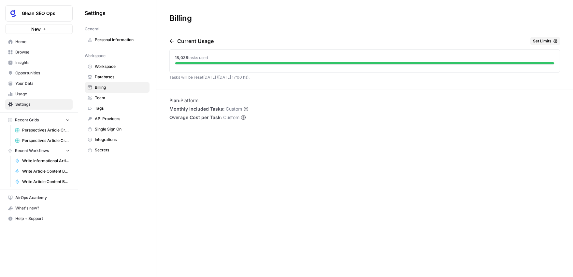
click at [309, 125] on div "Billing Current Usage Set Limits 18,038 tasks used Tasks will be reset in 10 da…" at bounding box center [364, 138] width 417 height 277
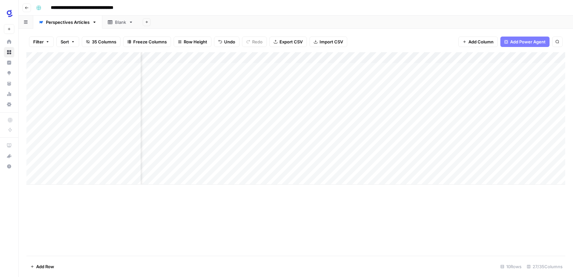
scroll to position [0, 724]
